Goal: Task Accomplishment & Management: Complete application form

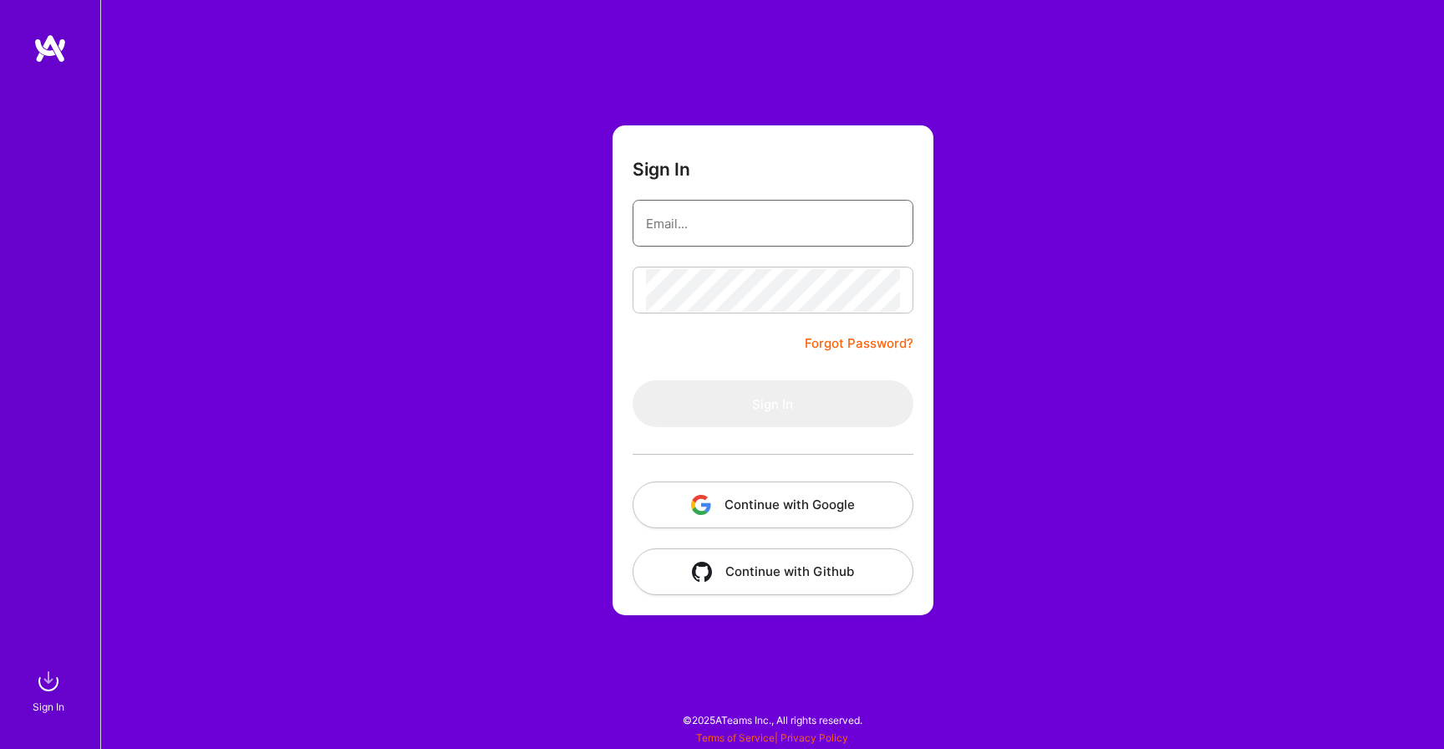
type input "[EMAIL_ADDRESS][DOMAIN_NAME]"
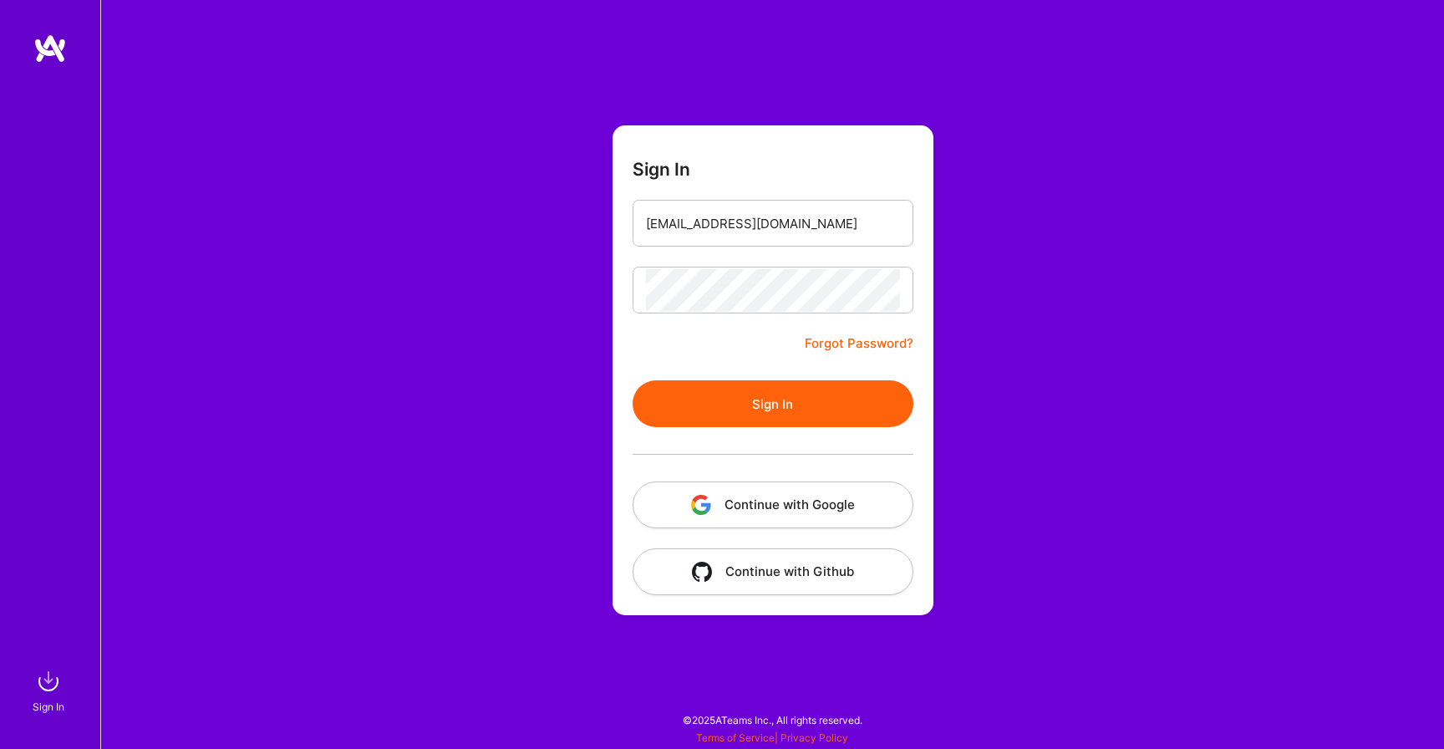
click at [766, 397] on button "Sign In" at bounding box center [773, 403] width 281 height 47
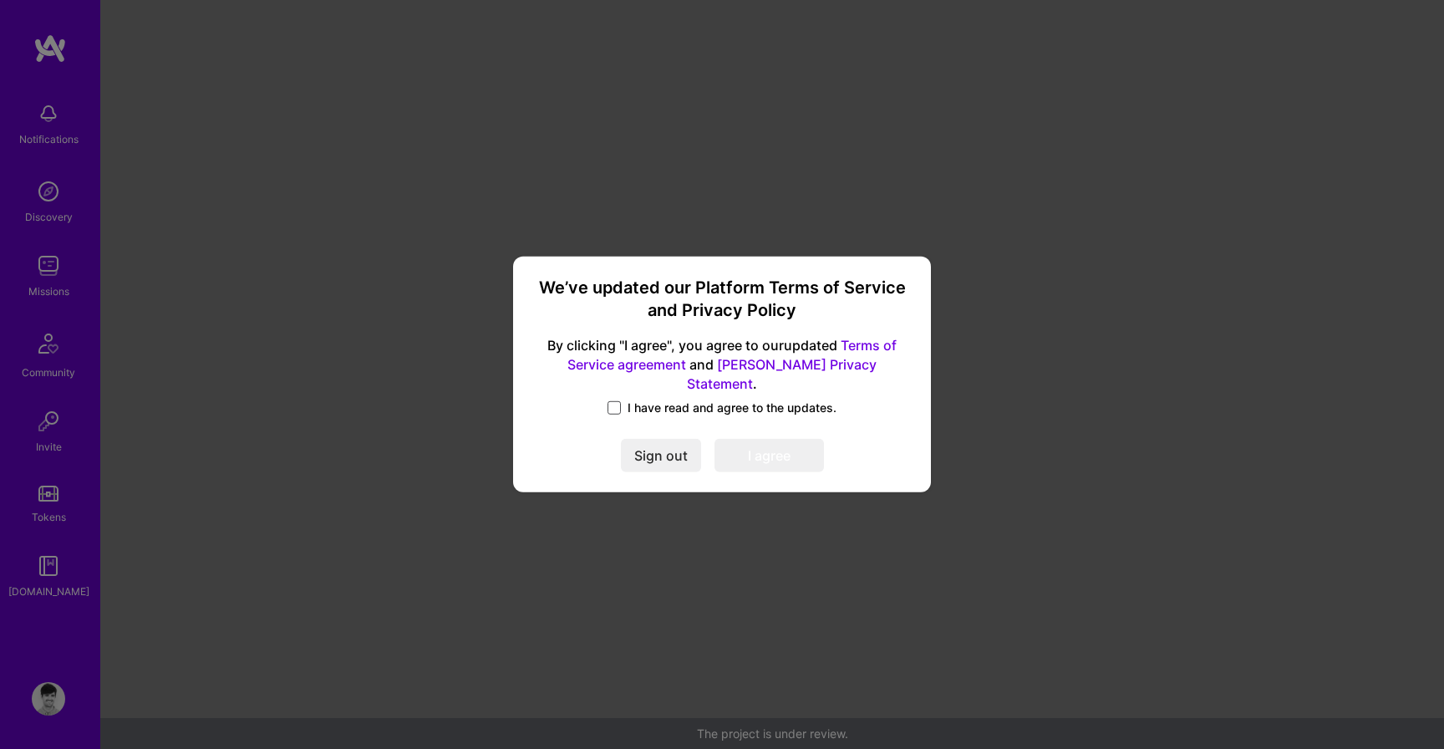
click at [618, 401] on span at bounding box center [614, 407] width 13 height 13
click at [0, 0] on input "I have read and agree to the updates." at bounding box center [0, 0] width 0 height 0
click at [751, 445] on button "I agree" at bounding box center [770, 456] width 110 height 33
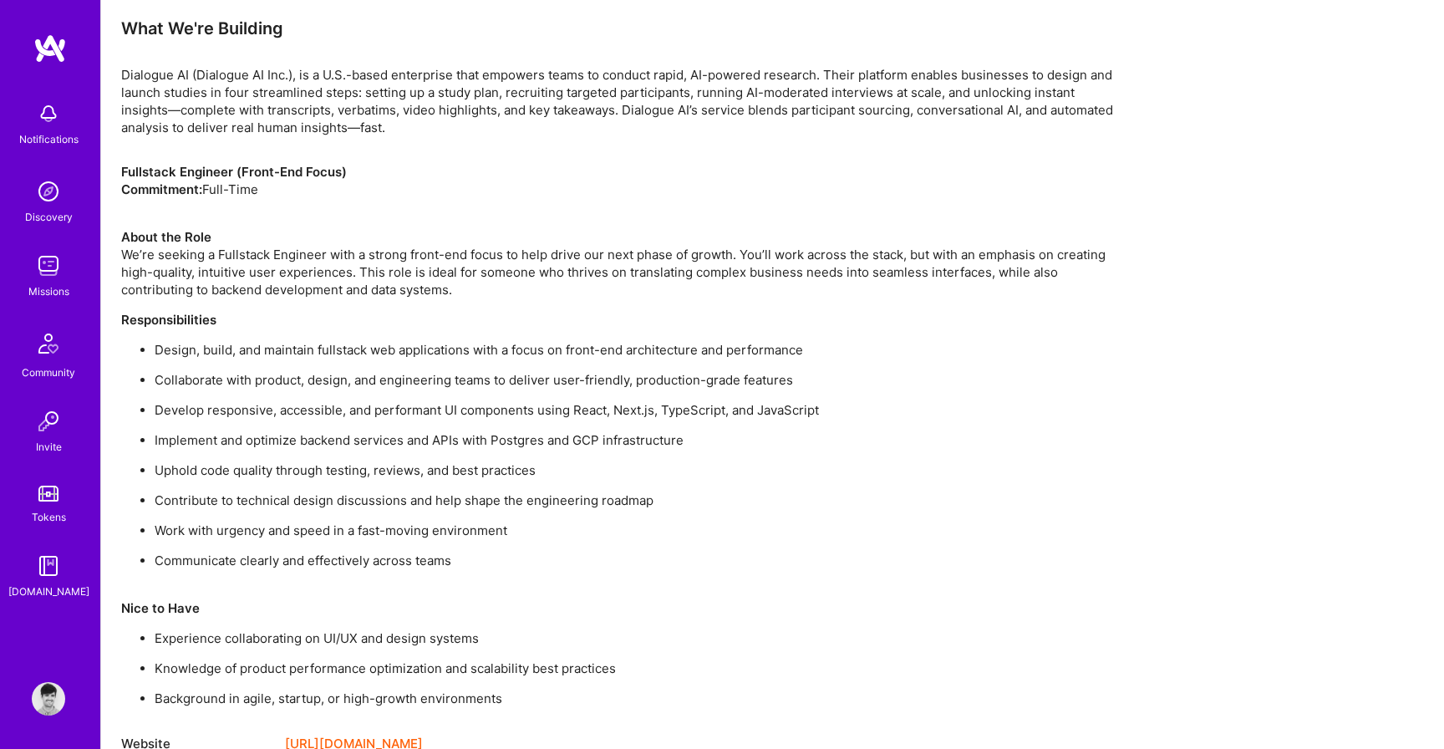
scroll to position [1120, 0]
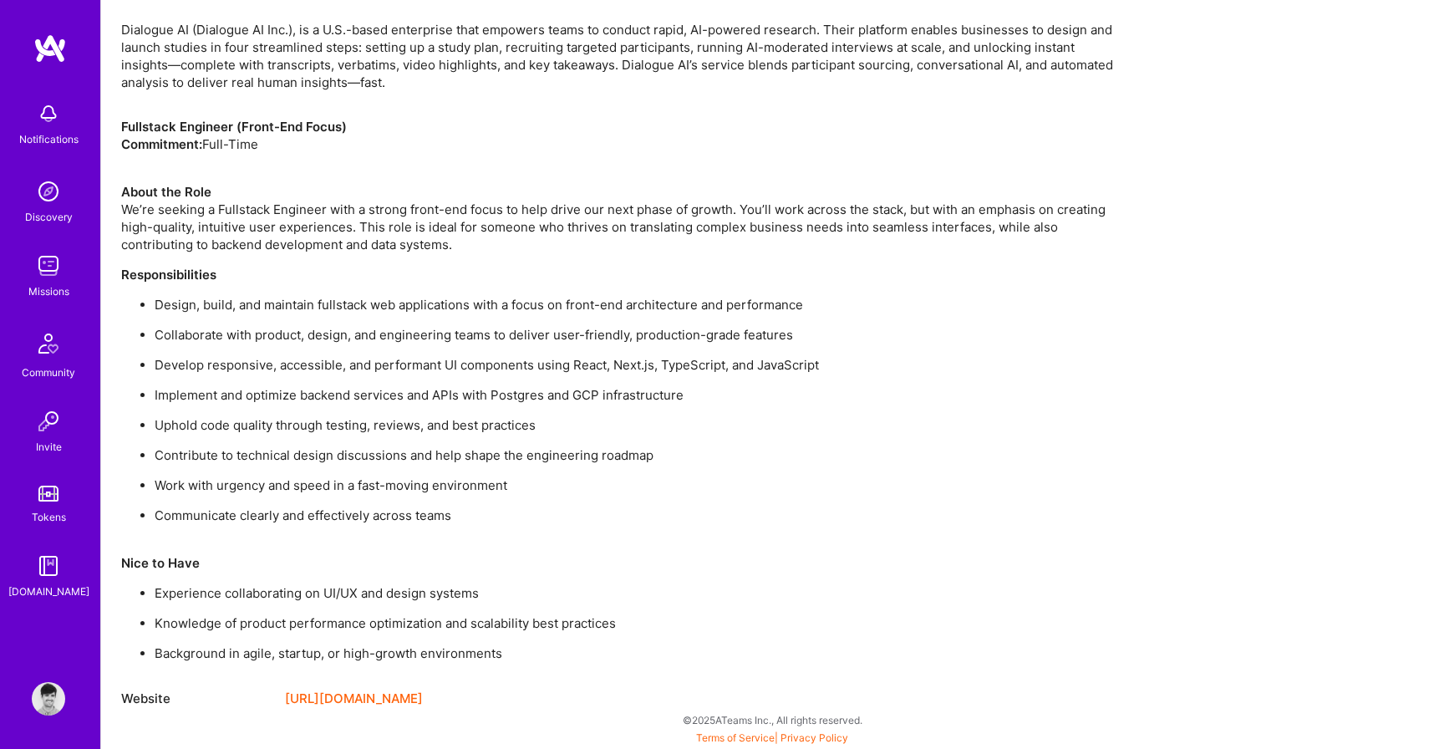
click at [379, 705] on link "[URL][DOMAIN_NAME]" at bounding box center [354, 699] width 138 height 20
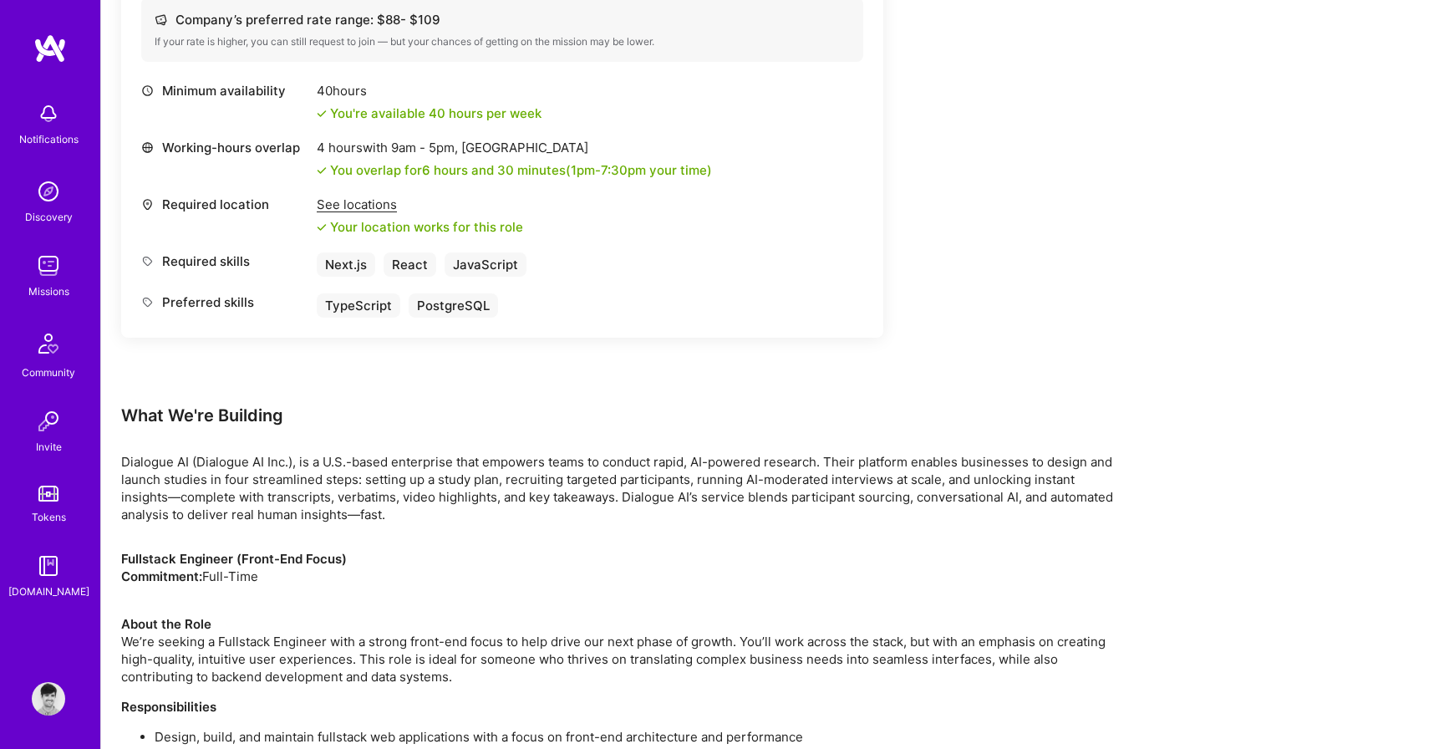
scroll to position [0, 0]
